Goal: Book appointment/travel/reservation

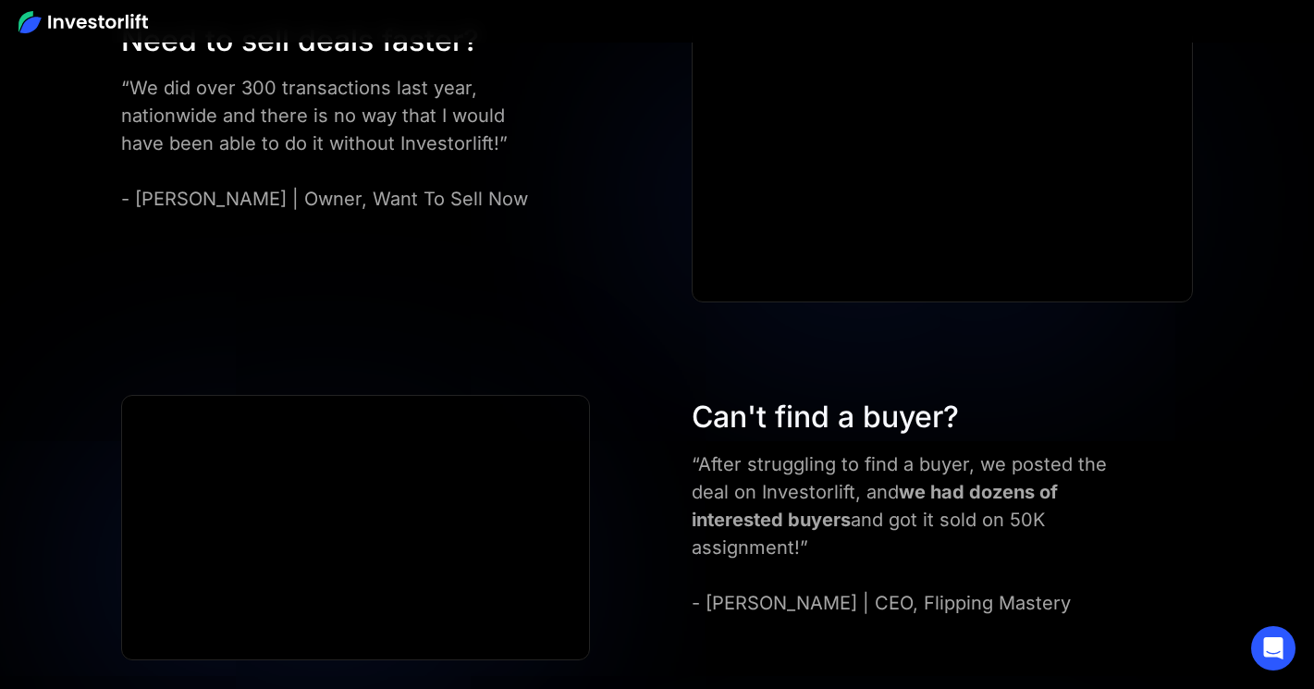
scroll to position [5202, 0]
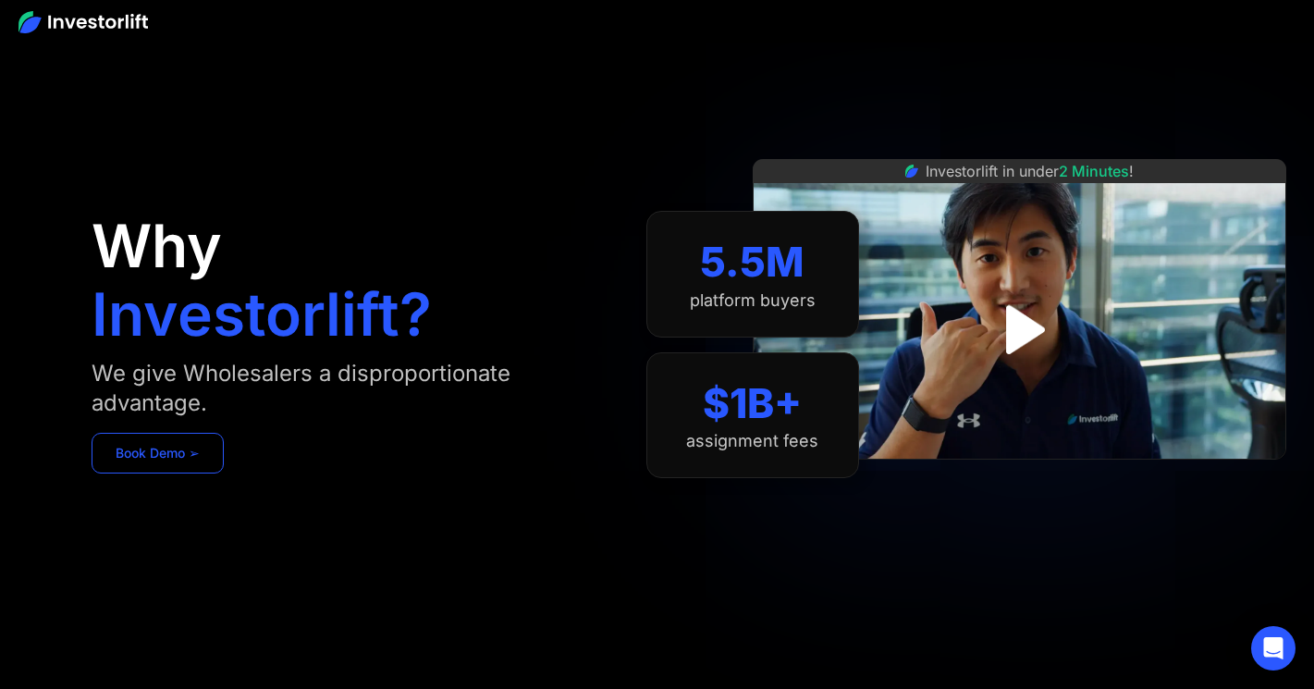
click at [185, 449] on link "Book Demo ➢" at bounding box center [158, 453] width 132 height 41
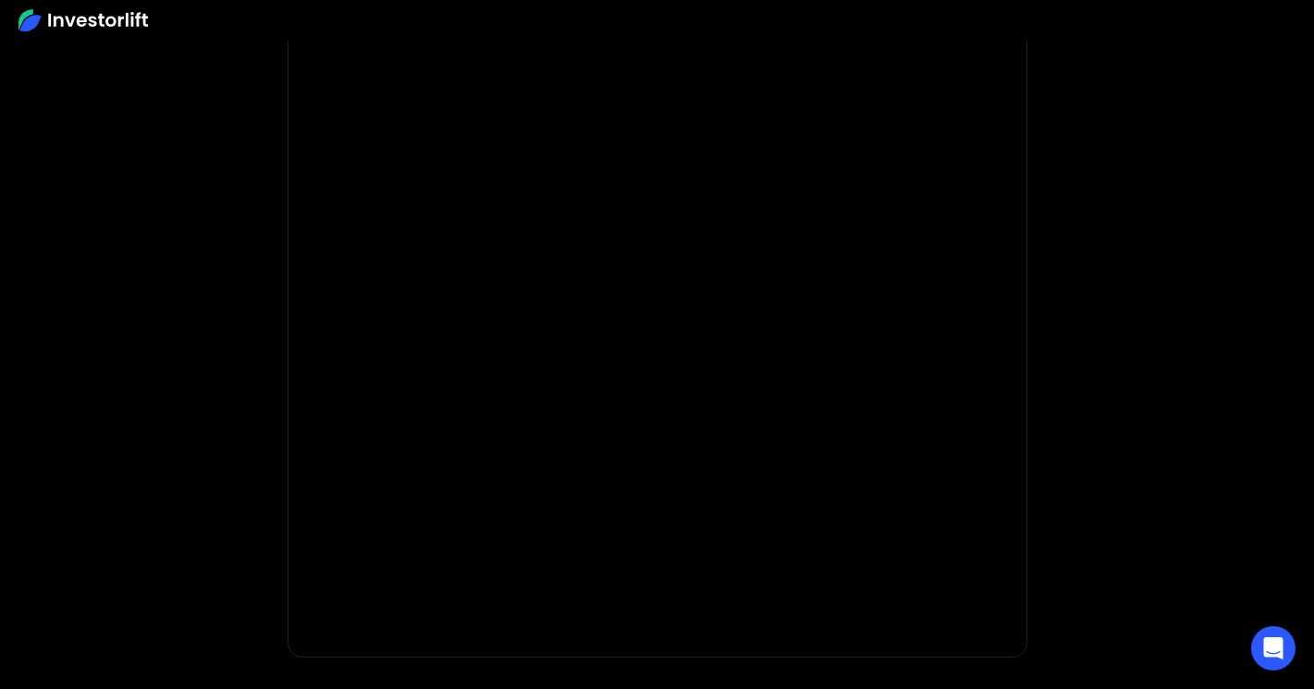
scroll to position [191, 0]
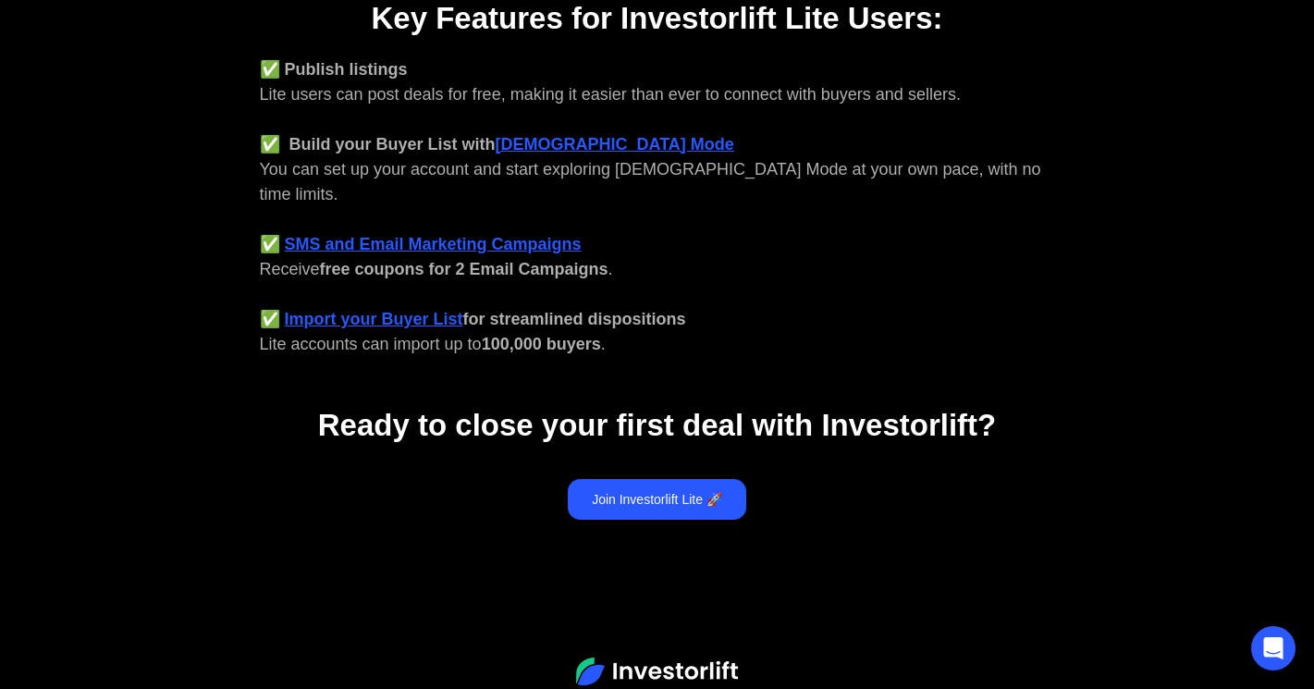
scroll to position [786, 0]
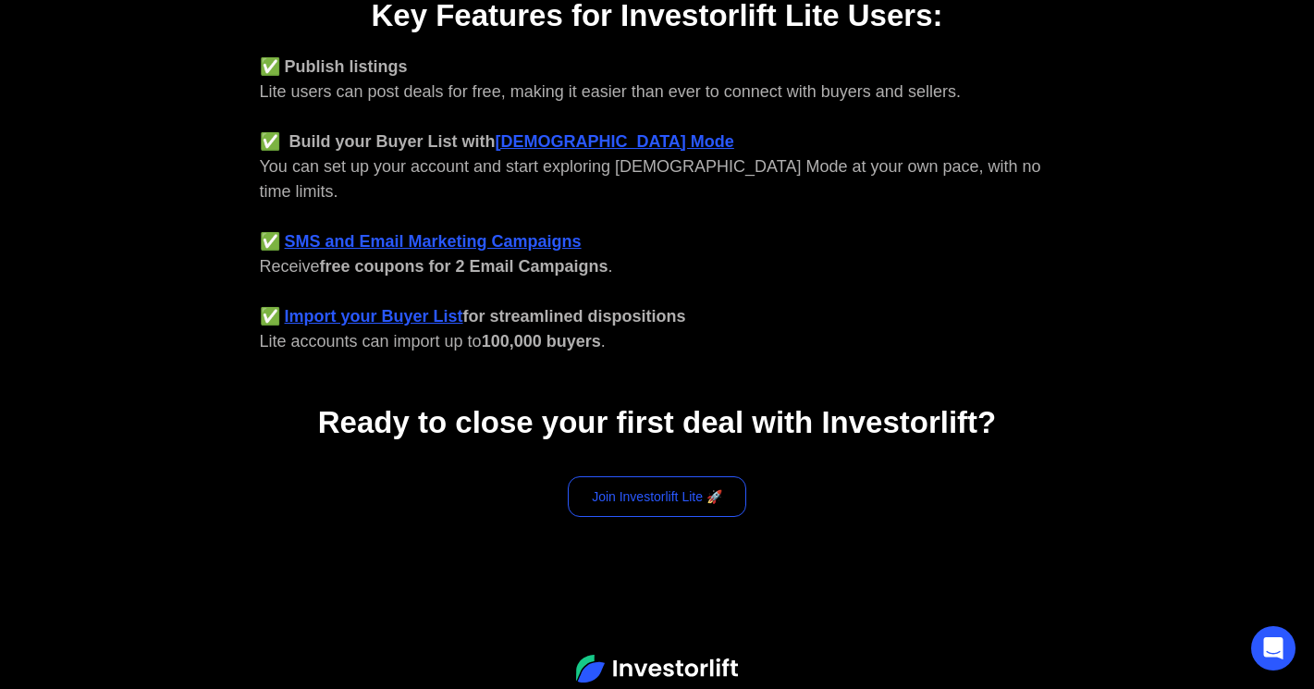
click at [610, 476] on link "Join Investorlift Lite 🚀" at bounding box center [657, 496] width 178 height 41
